Goal: Task Accomplishment & Management: Manage account settings

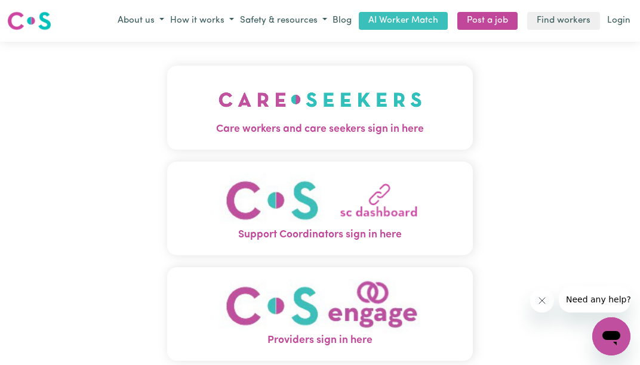
click at [330, 123] on span "Care workers and care seekers sign in here" at bounding box center [319, 130] width 305 height 16
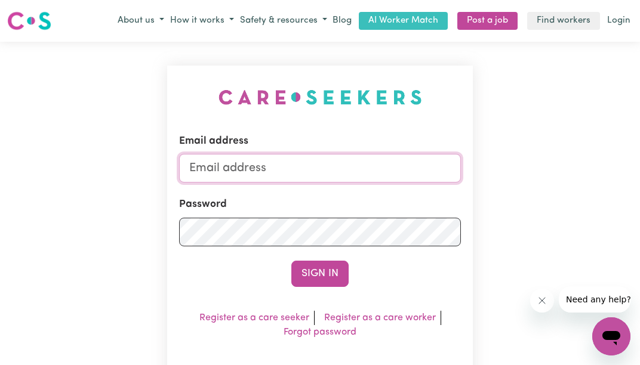
click at [301, 165] on input "Email address" at bounding box center [320, 168] width 282 height 29
type input "[EMAIL_ADDRESS][DOMAIN_NAME]"
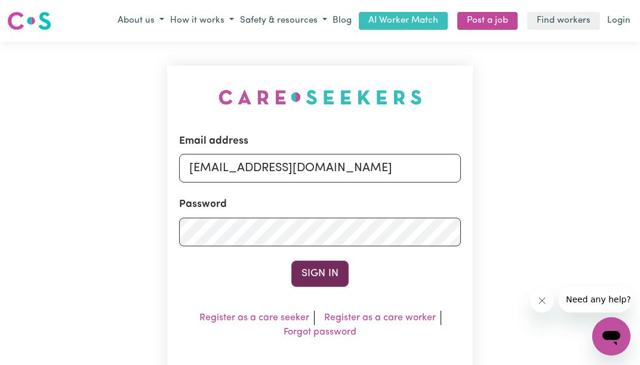
click at [311, 274] on button "Sign In" at bounding box center [319, 274] width 57 height 26
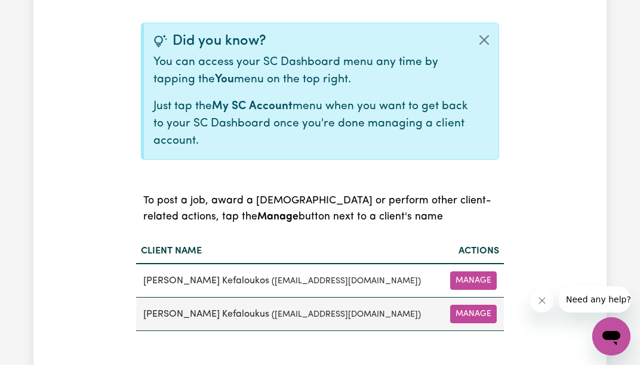
scroll to position [418, 0]
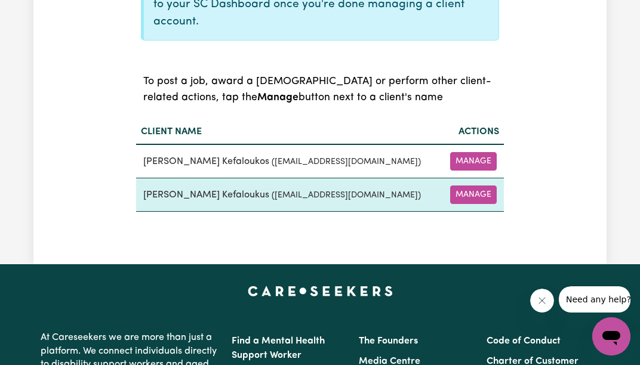
click at [294, 196] on small "( [EMAIL_ADDRESS][DOMAIN_NAME] )" at bounding box center [345, 195] width 149 height 9
click at [473, 193] on button "Manage" at bounding box center [473, 195] width 47 height 18
